Goal: Task Accomplishment & Management: Complete application form

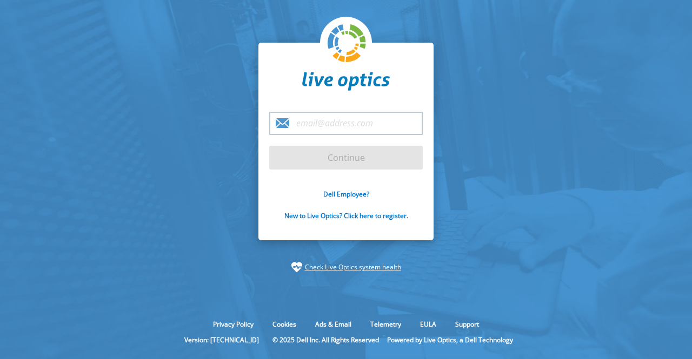
click at [335, 269] on link "Check Live Optics system health" at bounding box center [353, 267] width 96 height 11
click at [295, 122] on input "email" at bounding box center [346, 123] width 154 height 23
click at [315, 123] on input "email" at bounding box center [346, 123] width 154 height 23
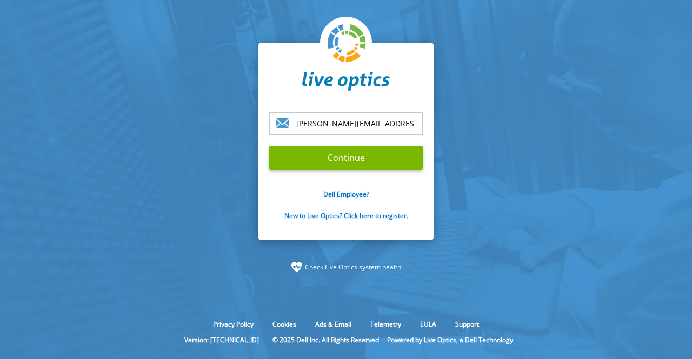
type input "[PERSON_NAME][EMAIL_ADDRESS][DOMAIN_NAME]"
click at [269, 146] on input "Continue" at bounding box center [346, 158] width 154 height 24
click at [346, 171] on form "ritesh.misra_ext@novartis.net Continue Dell Employee? New to Live Optics? Click…" at bounding box center [346, 172] width 154 height 121
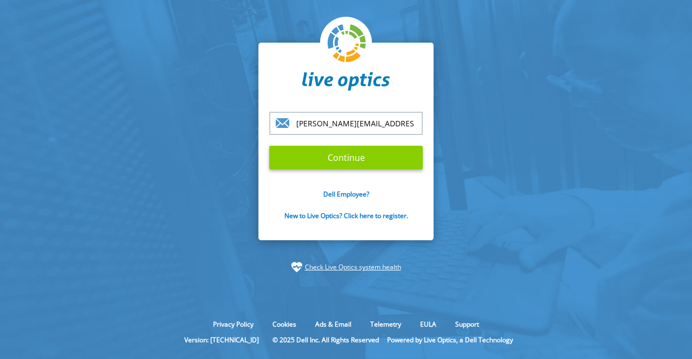
click at [345, 158] on input "Continue" at bounding box center [346, 158] width 154 height 24
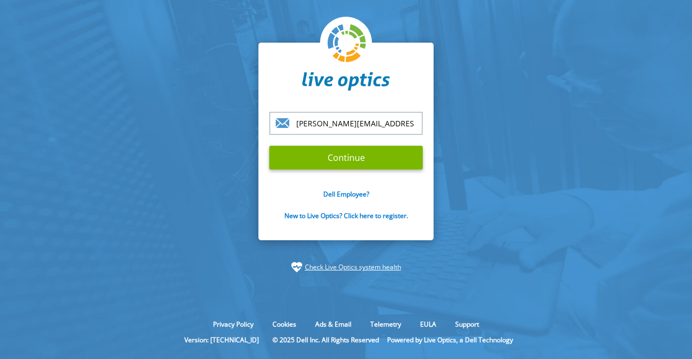
drag, startPoint x: 342, startPoint y: 180, endPoint x: 345, endPoint y: 187, distance: 7.5
click at [345, 187] on form "ritesh.misra_ext@novartis.net Continue Dell Employee? New to Live Optics? Click…" at bounding box center [346, 172] width 154 height 121
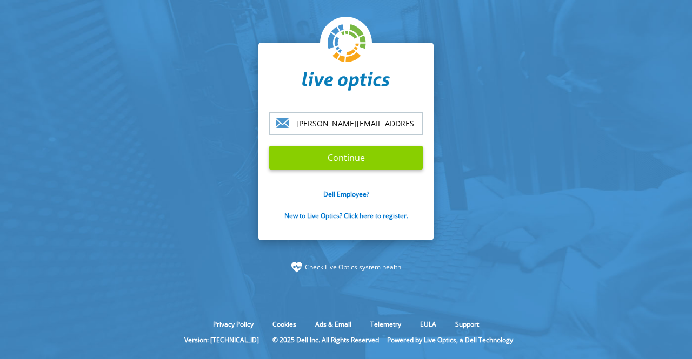
click at [351, 159] on input "Continue" at bounding box center [346, 158] width 154 height 24
click at [318, 165] on input "Continue" at bounding box center [346, 158] width 154 height 24
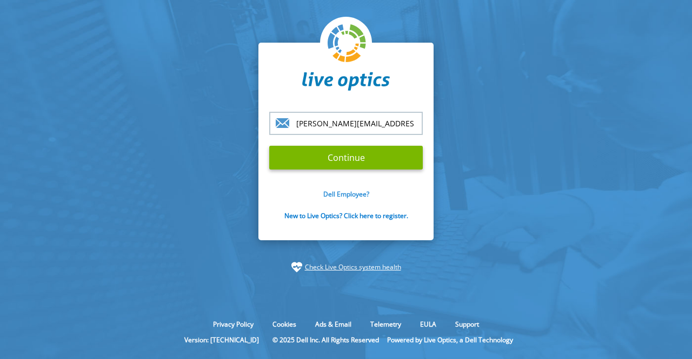
click at [340, 193] on link "Dell Employee?" at bounding box center [346, 194] width 46 height 9
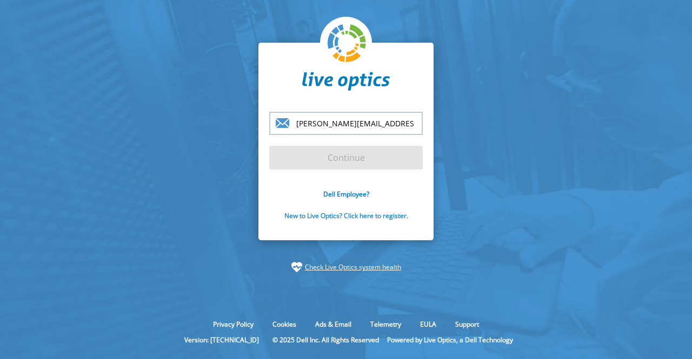
click at [335, 218] on link "New to Live Optics? Click here to register." at bounding box center [346, 215] width 124 height 9
click at [359, 218] on link "New to Live Optics? Click here to register." at bounding box center [346, 215] width 124 height 9
